Goal: Register for event/course

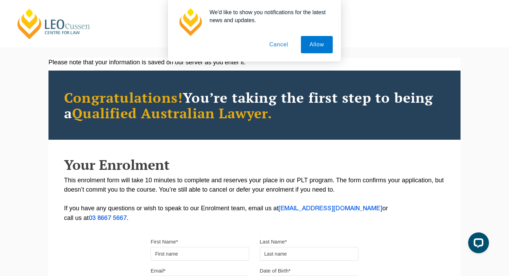
click at [39, 29] on div "We'd like to show you notifications for the latest news and updates. Allow Canc…" at bounding box center [254, 31] width 509 height 62
click at [29, 18] on div "We'd like to show you notifications for the latest news and updates. Allow Canc…" at bounding box center [254, 31] width 509 height 62
click at [321, 46] on button "Allow" at bounding box center [317, 44] width 32 height 17
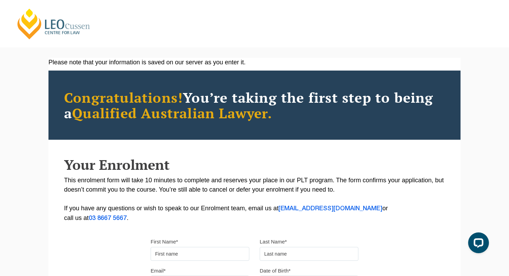
click at [64, 26] on link "[PERSON_NAME] Centre for Law" at bounding box center [54, 24] width 77 height 33
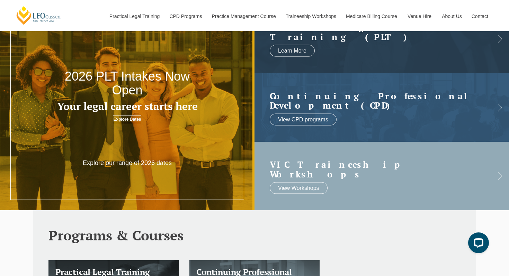
scroll to position [46, 0]
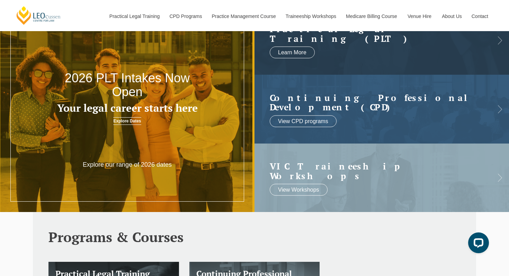
click at [129, 120] on link "Explore Dates" at bounding box center [127, 121] width 28 height 8
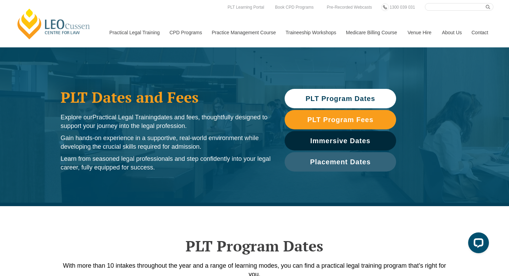
click at [329, 96] on span "PLT Program Dates" at bounding box center [341, 98] width 70 height 7
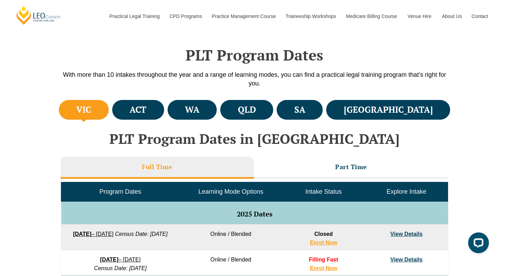
scroll to position [206, 0]
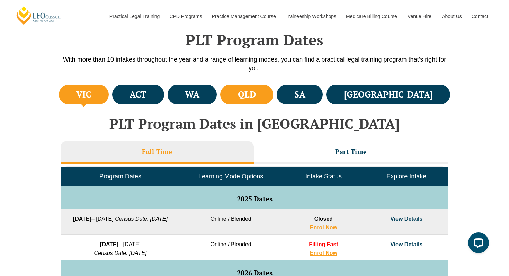
click at [256, 95] on h4 "QLD" at bounding box center [247, 94] width 18 height 11
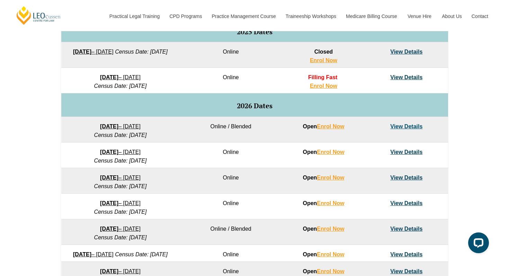
scroll to position [377, 0]
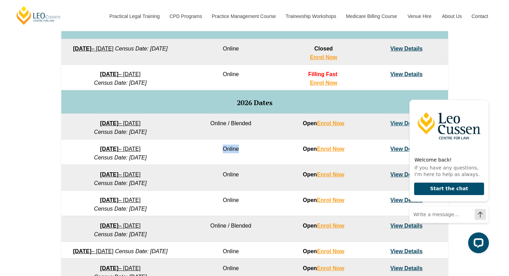
drag, startPoint x: 223, startPoint y: 148, endPoint x: 242, endPoint y: 149, distance: 19.4
click at [242, 149] on td "Online" at bounding box center [230, 153] width 103 height 26
click at [229, 174] on td "Online" at bounding box center [230, 178] width 103 height 26
click at [228, 197] on td "Online" at bounding box center [230, 204] width 103 height 26
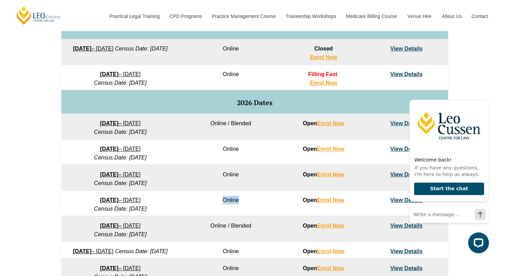
click at [228, 197] on td "Online" at bounding box center [230, 204] width 103 height 26
click at [294, 207] on td "Open Enrol Now" at bounding box center [323, 204] width 83 height 26
click at [486, 95] on icon "Hide greeting" at bounding box center [485, 94] width 4 height 4
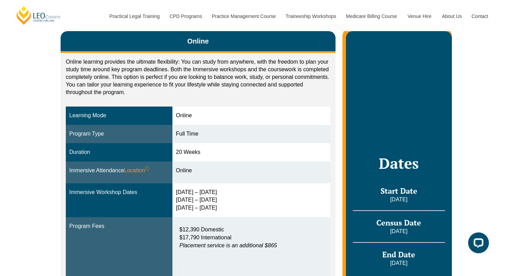
scroll to position [131, 0]
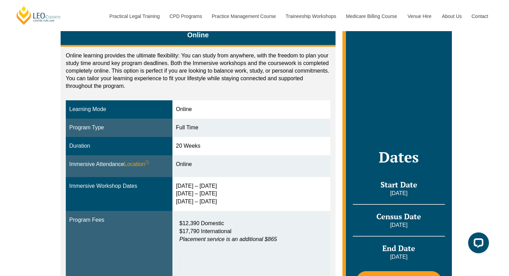
click at [192, 222] on span "$12,390 Domestic" at bounding box center [201, 224] width 45 height 6
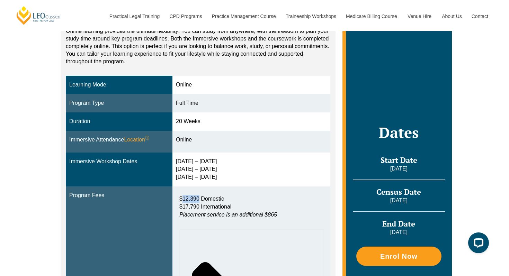
scroll to position [152, 0]
